Goal: Information Seeking & Learning: Learn about a topic

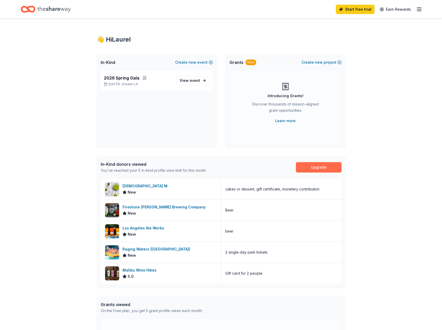
click at [324, 167] on link "Upgrade" at bounding box center [319, 167] width 46 height 10
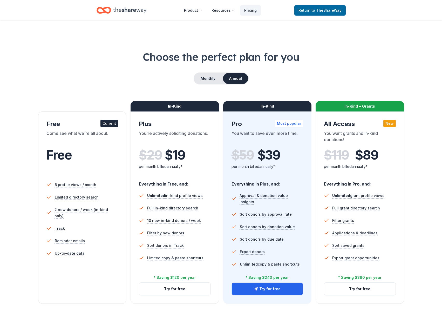
click at [132, 10] on icon "Home" at bounding box center [129, 10] width 33 height 6
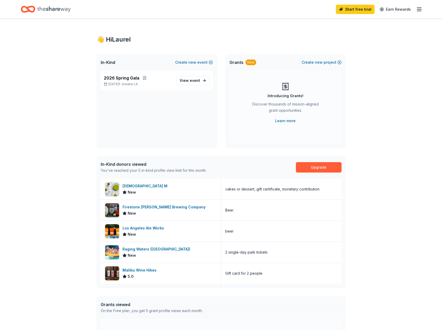
click at [59, 11] on icon "Home" at bounding box center [53, 9] width 33 height 11
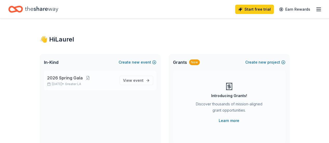
click at [69, 79] on span "2026 Spring Gala" at bounding box center [65, 78] width 36 height 6
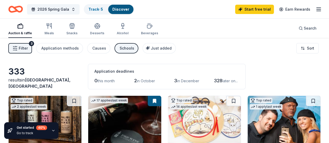
click at [22, 49] on button "Filter 3" at bounding box center [20, 48] width 24 height 10
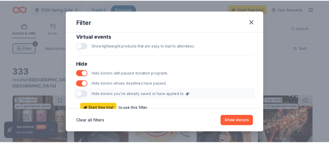
scroll to position [300, 0]
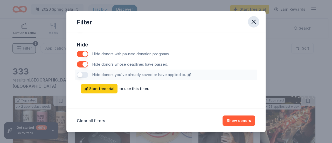
click at [255, 21] on icon "button" at bounding box center [254, 22] width 4 height 4
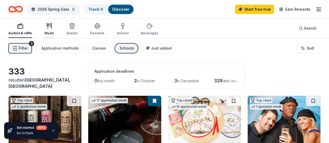
click at [52, 28] on icon "button" at bounding box center [49, 26] width 6 height 6
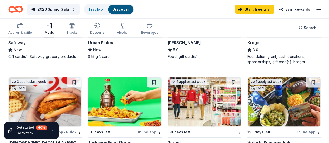
scroll to position [312, 0]
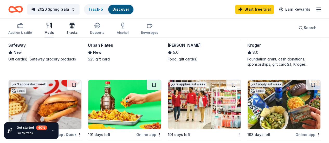
click at [75, 26] on icon "button" at bounding box center [72, 25] width 6 height 6
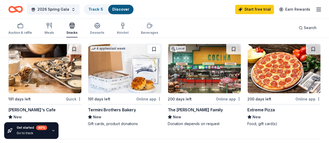
scroll to position [338, 0]
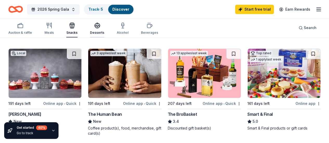
click at [99, 30] on div "Desserts" at bounding box center [97, 28] width 14 height 12
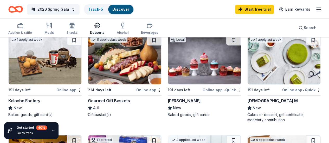
scroll to position [52, 0]
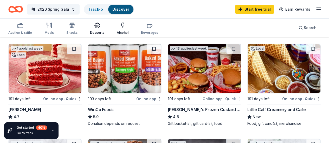
click at [126, 26] on icon "button" at bounding box center [122, 25] width 6 height 6
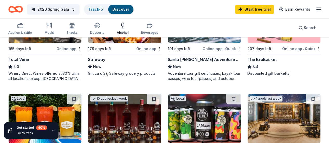
scroll to position [182, 0]
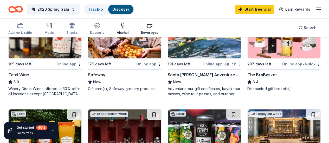
click at [151, 25] on icon "button" at bounding box center [149, 25] width 6 height 6
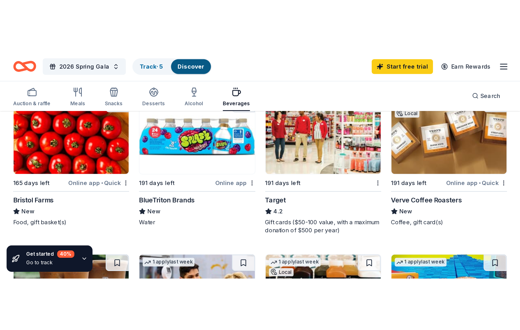
scroll to position [338, 0]
